Goal: Register for event/course

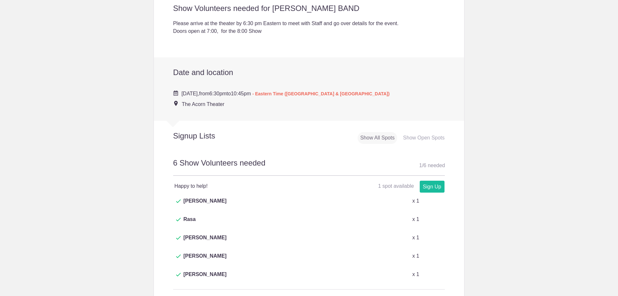
scroll to position [193, 0]
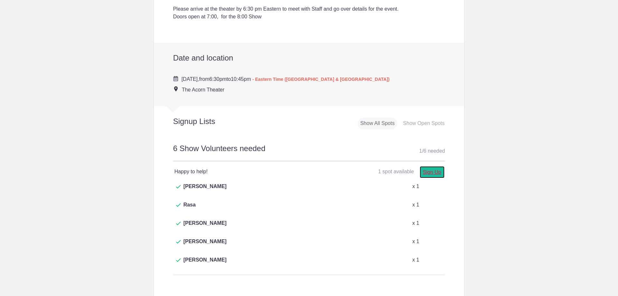
click at [429, 170] on link "Sign Up" at bounding box center [432, 172] width 25 height 12
type input "1"
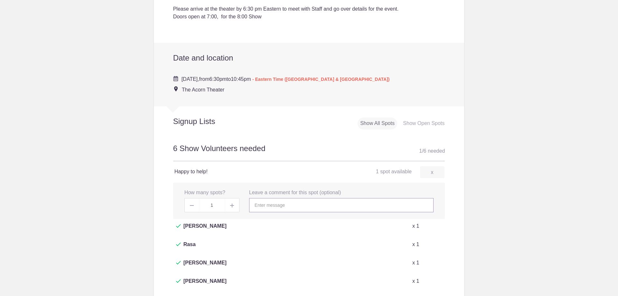
click at [261, 204] on input "text" at bounding box center [341, 205] width 184 height 14
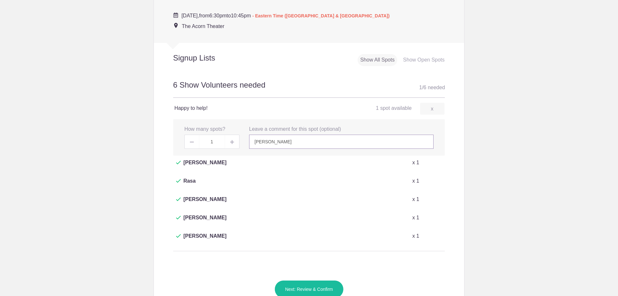
scroll to position [257, 0]
type input "[PERSON_NAME]"
click at [313, 279] on button "Next: Review & Confirm" at bounding box center [309, 288] width 69 height 18
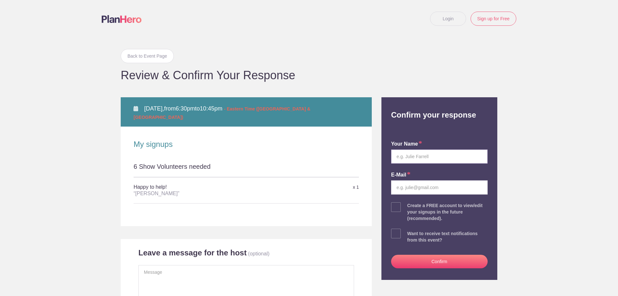
click at [421, 157] on input "text" at bounding box center [439, 156] width 97 height 14
type input "Dave Bach"
type input "dave.bach@gmail.com"
click at [438, 259] on button "Confirm" at bounding box center [439, 262] width 97 height 14
